Goal: Task Accomplishment & Management: Use online tool/utility

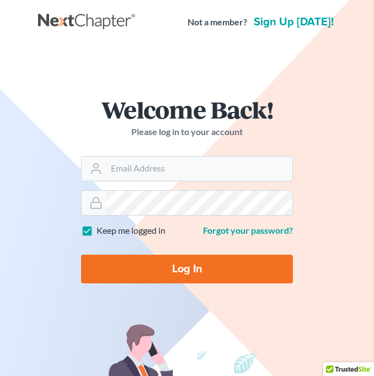
click at [108, 171] on input "Email Address" at bounding box center [200, 169] width 186 height 24
type input "[EMAIL_ADDRESS][DOMAIN_NAME]"
click at [216, 279] on input "Log In" at bounding box center [187, 269] width 212 height 29
type input "Thinking..."
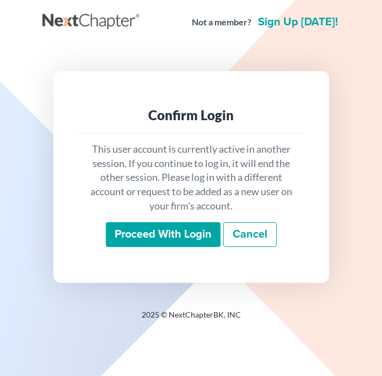
click at [186, 231] on input "Proceed with login" at bounding box center [163, 234] width 115 height 25
